Goal: Information Seeking & Learning: Find contact information

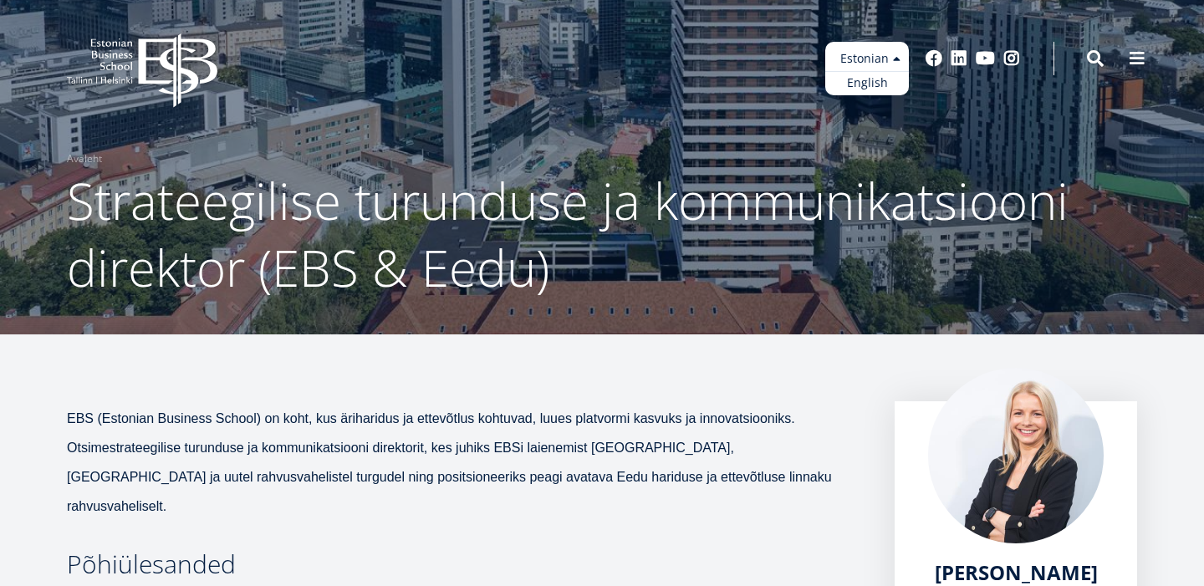
click at [870, 48] on ul "Estonian English" at bounding box center [867, 69] width 84 height 54
click at [871, 85] on link "English" at bounding box center [867, 83] width 84 height 24
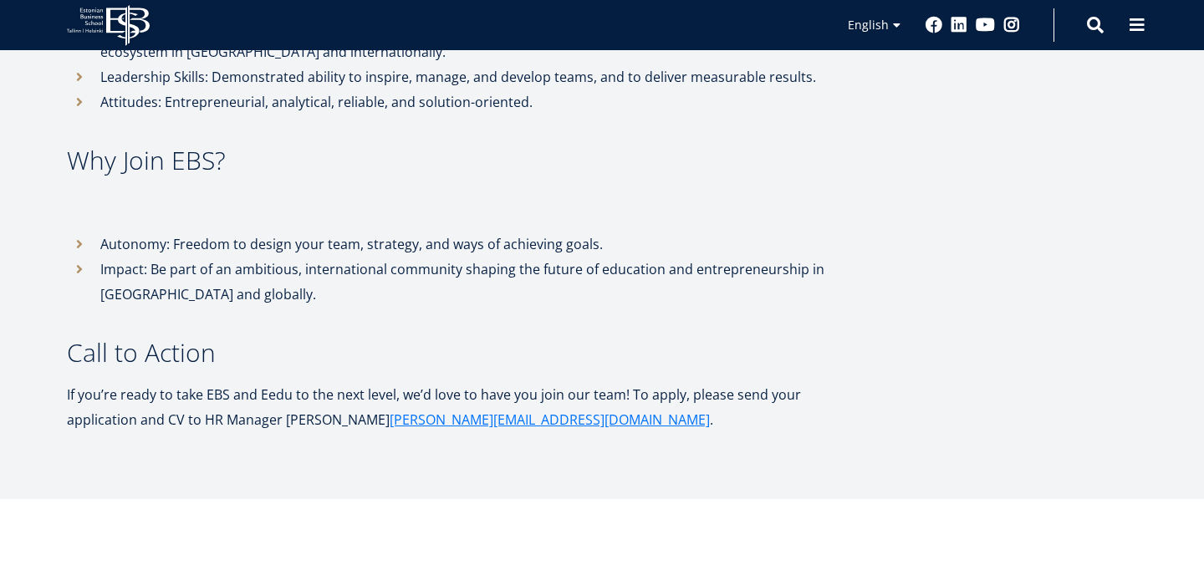
scroll to position [921, 0]
drag, startPoint x: 441, startPoint y: 400, endPoint x: 317, endPoint y: 400, distance: 124.6
click at [317, 400] on p "If you’re ready to take EBS and Eedu to the next level, we’d love to have you j…" at bounding box center [464, 408] width 794 height 50
copy p "[PERSON_NAME][EMAIL_ADDRESS][DOMAIN_NAME] ."
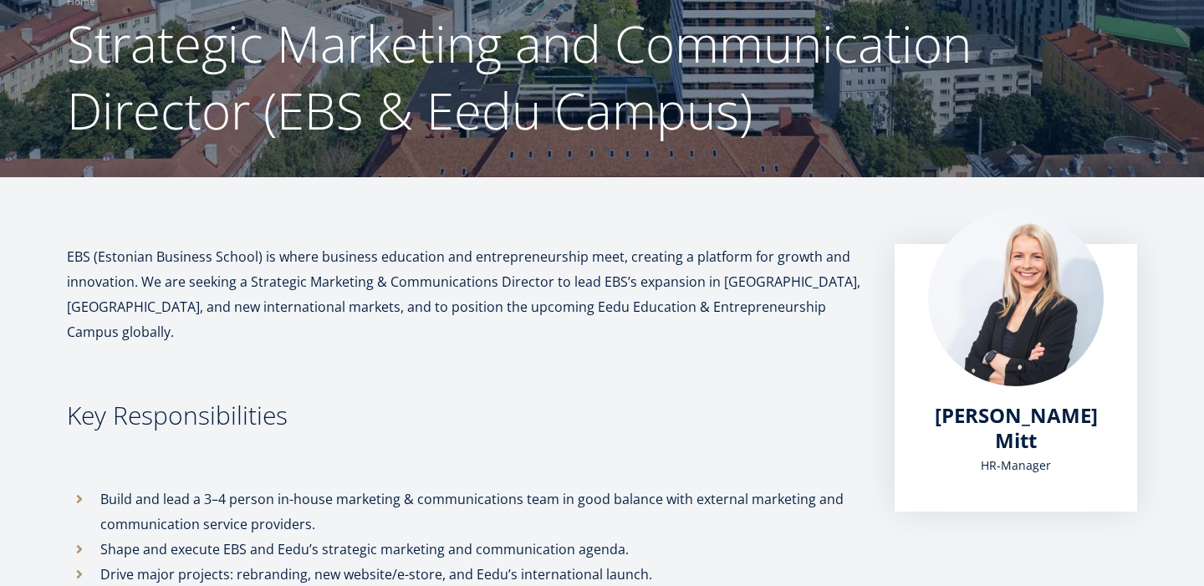
scroll to position [0, 0]
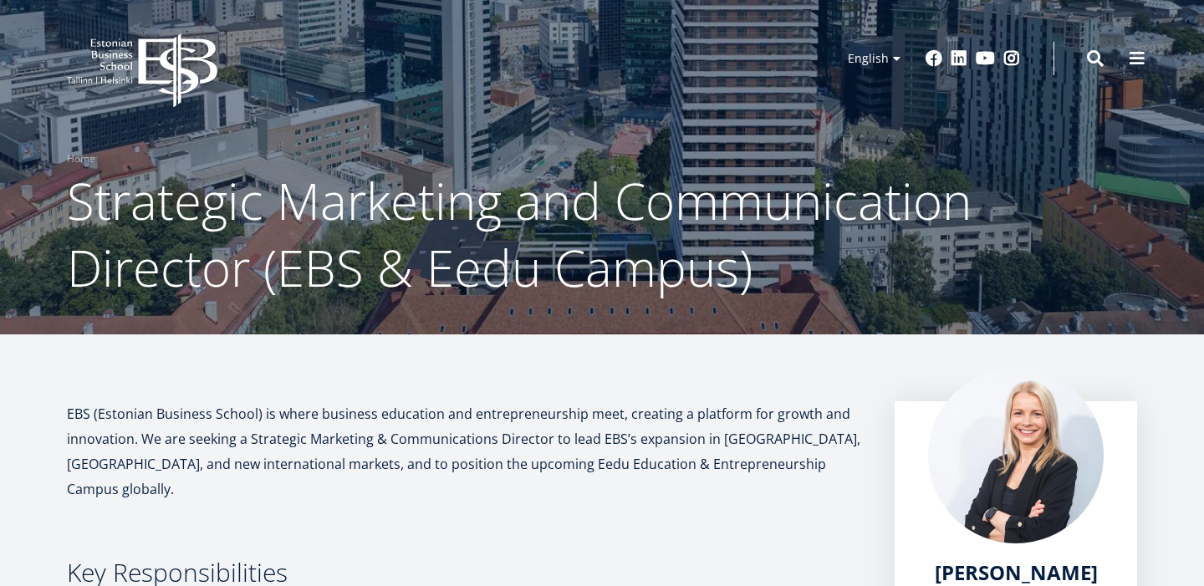
drag, startPoint x: 440, startPoint y: 405, endPoint x: 43, endPoint y: 414, distance: 396.4
copy div "LOR (Ipsumdol Sitametc Adipis) el seddo eiusmodt incididun utl etdoloremagnaali…"
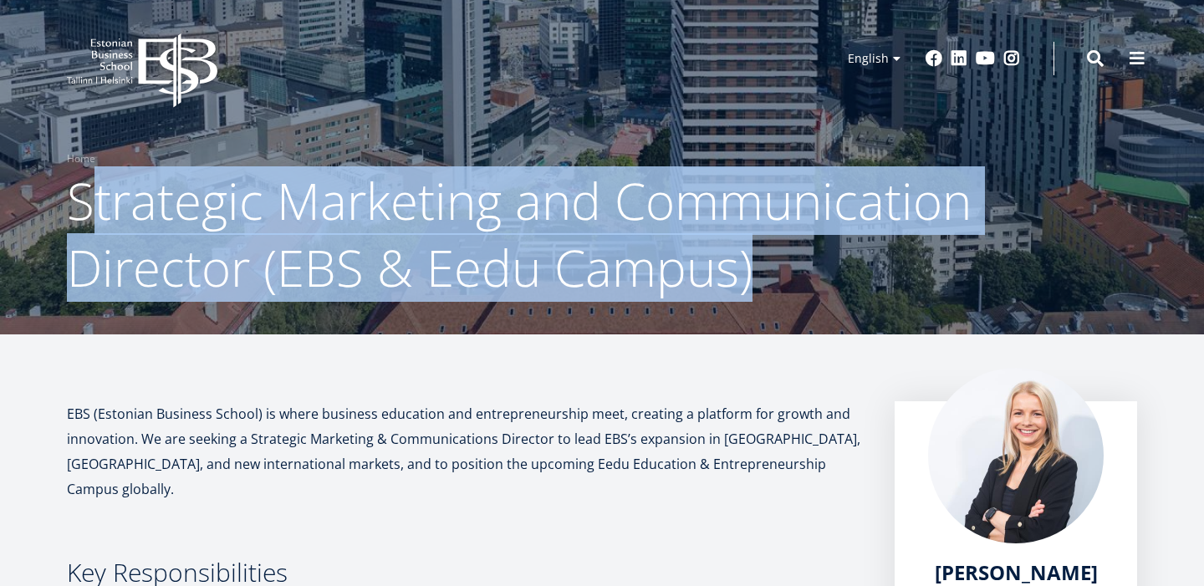
drag, startPoint x: 84, startPoint y: 210, endPoint x: 792, endPoint y: 274, distance: 711.0
click at [792, 274] on h1 "Strategic Marketing and Communication Director (EBS & Eedu Campus)" at bounding box center [602, 234] width 1070 height 134
copy span "trategic Marketing and Communication Director (EBS & Eedu Campus)"
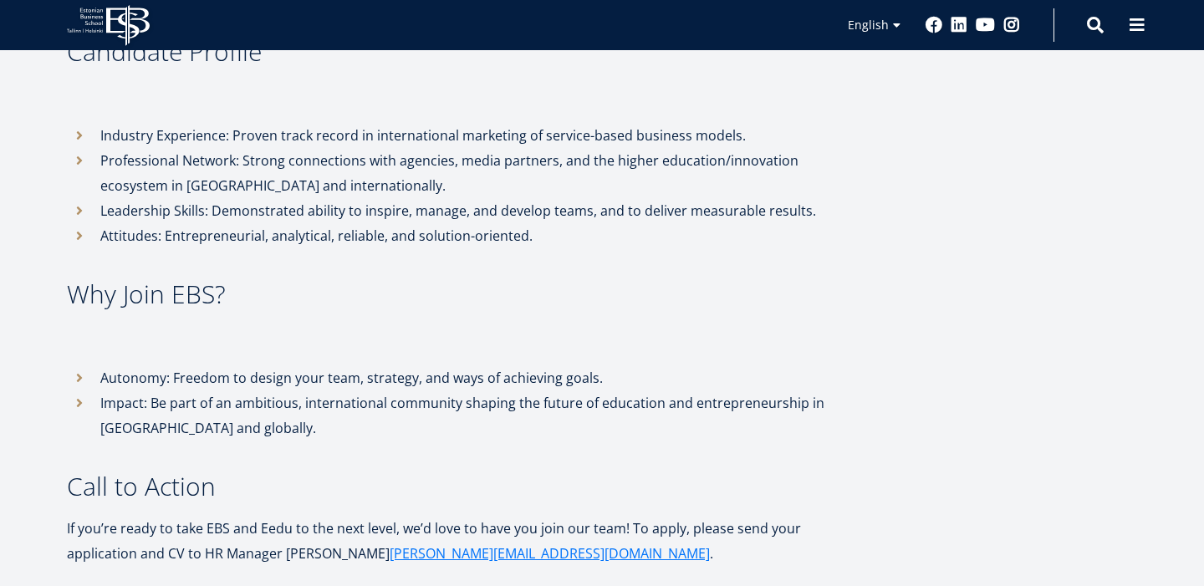
scroll to position [743, 0]
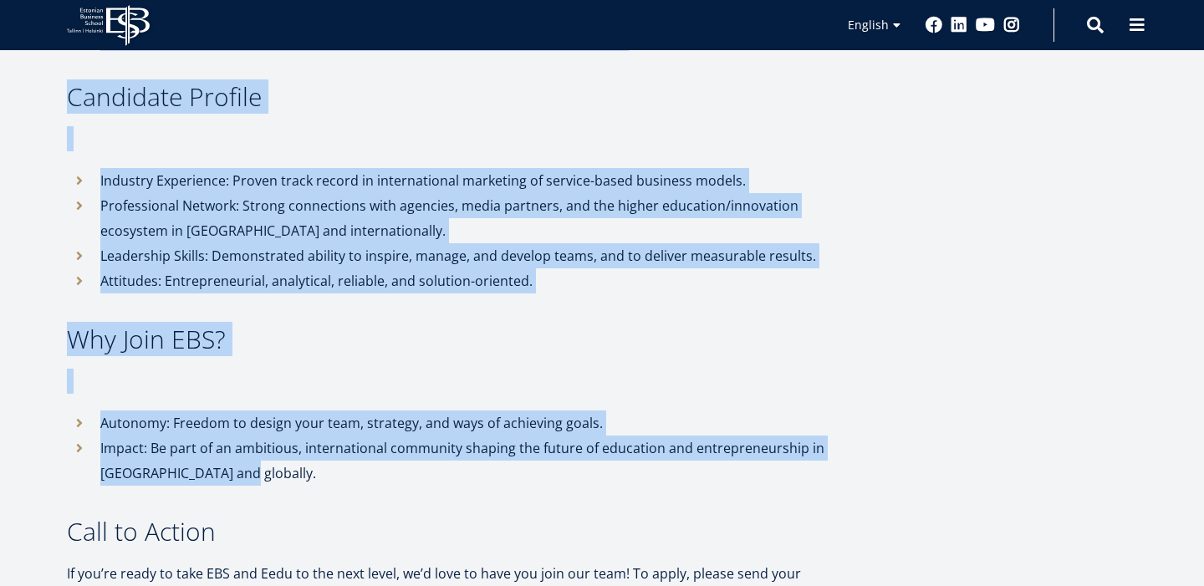
drag, startPoint x: 62, startPoint y: 210, endPoint x: 290, endPoint y: 451, distance: 331.8
click at [290, 451] on div "EBS (Estonian Business School) is where business education and entrepreneurship…" at bounding box center [602, 134] width 1204 height 953
copy div "LOR (Ipsumdol Sitametc Adipis) el seddo eiusmodt incididun utl etdoloremagnaali…"
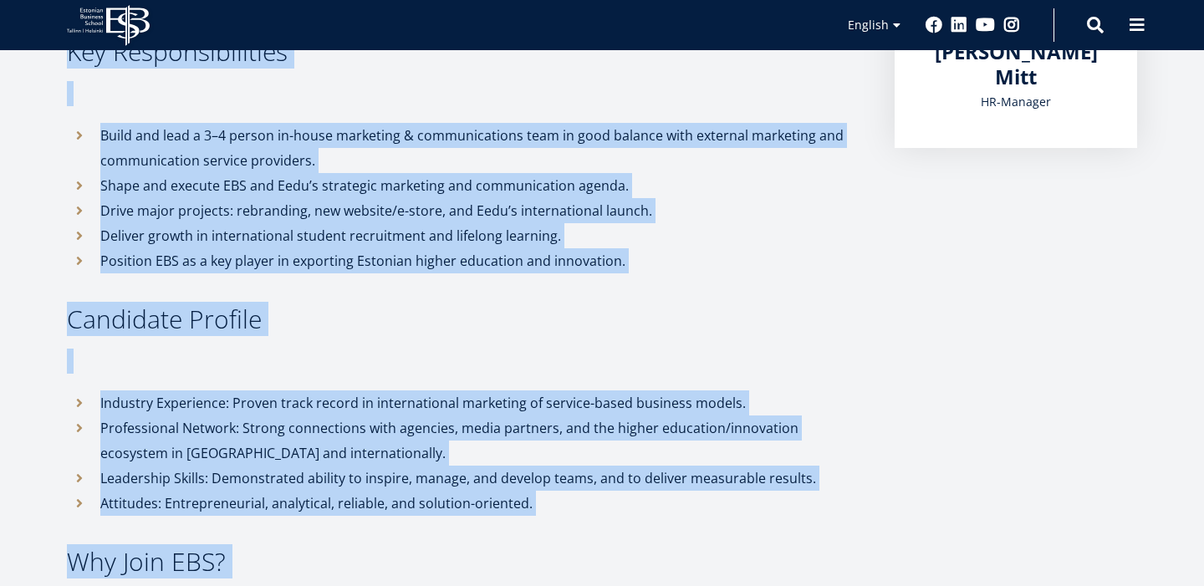
scroll to position [0, 0]
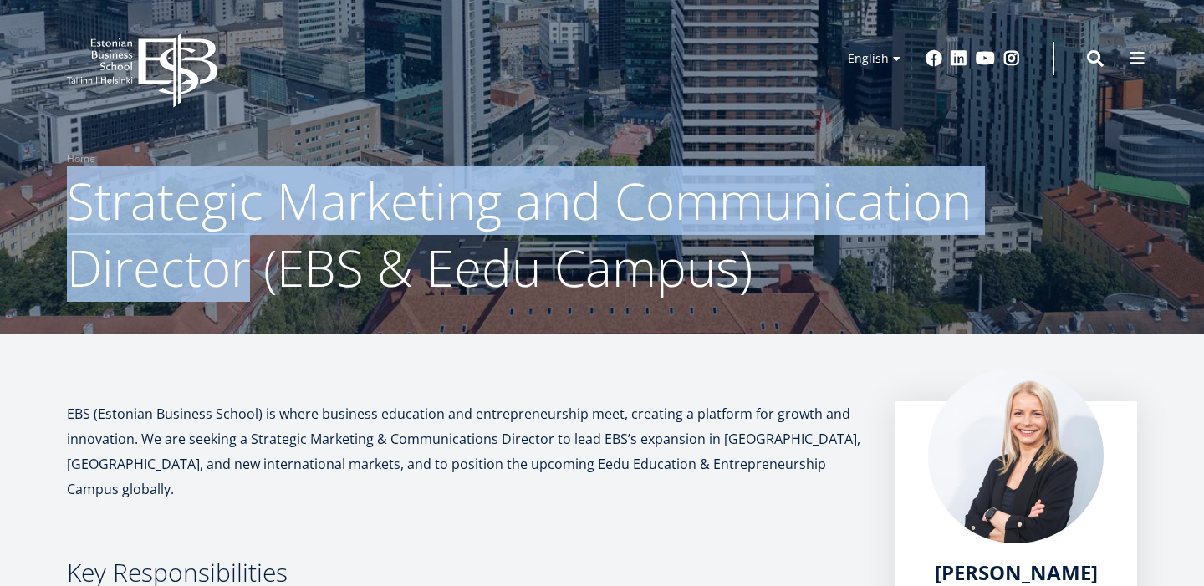
drag, startPoint x: 70, startPoint y: 198, endPoint x: 255, endPoint y: 277, distance: 200.8
click at [255, 278] on span "Strategic Marketing and Communication Director (EBS & Eedu Campus)" at bounding box center [519, 233] width 905 height 135
copy span "Strategic Marketing and Communication Director"
